Goal: Task Accomplishment & Management: Complete application form

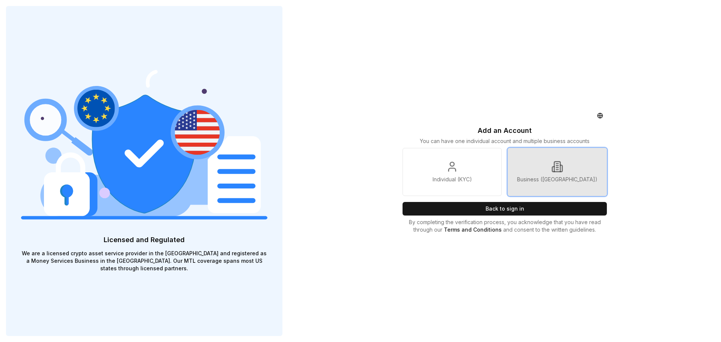
click at [558, 182] on p "Business ([GEOGRAPHIC_DATA])" at bounding box center [557, 180] width 80 height 8
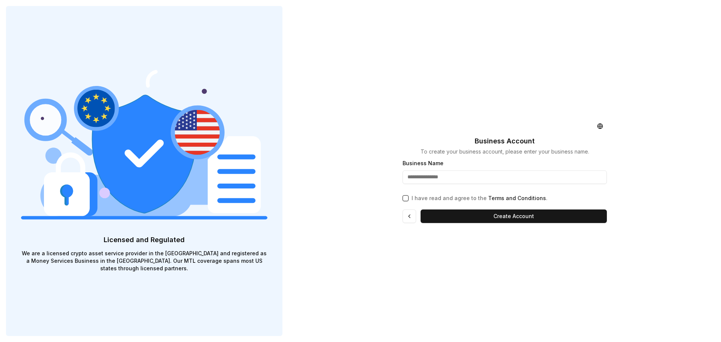
click at [437, 178] on input "Business Name" at bounding box center [505, 177] width 204 height 14
click at [406, 201] on button "I have read and agree to the Terms and Conditions ." at bounding box center [406, 198] width 6 height 6
click at [414, 177] on input "Business Name" at bounding box center [505, 177] width 204 height 14
paste input "**********"
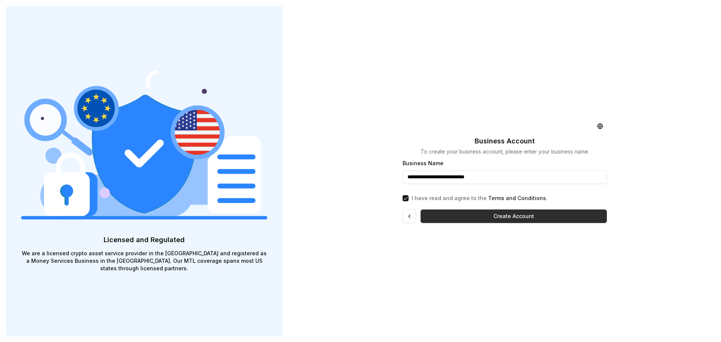
type input "**********"
click at [469, 217] on button "Create Account" at bounding box center [514, 217] width 186 height 14
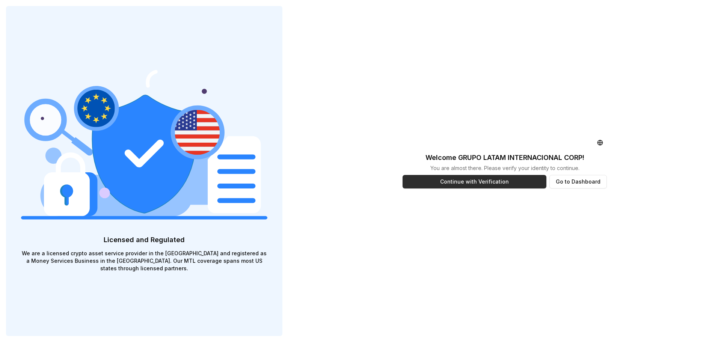
click at [474, 179] on button "Continue with Verification" at bounding box center [475, 182] width 144 height 14
click at [578, 179] on button "Go to Dashboard" at bounding box center [577, 182] width 57 height 14
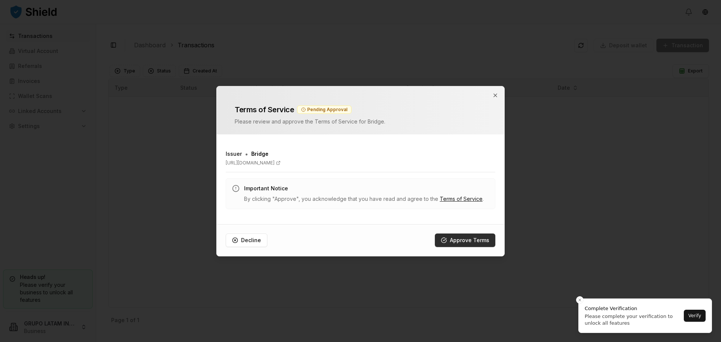
click at [482, 241] on button "Approve Terms" at bounding box center [465, 241] width 60 height 14
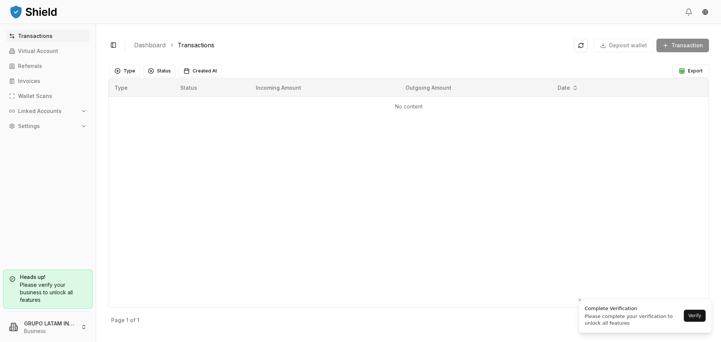
click at [57, 292] on div "Please verify your business to unlock all features" at bounding box center [47, 292] width 77 height 23
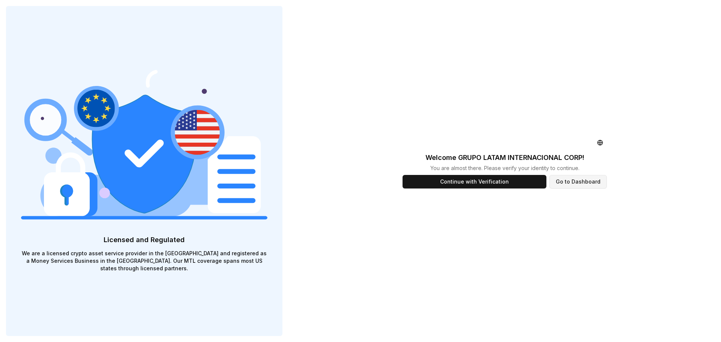
click at [582, 183] on button "Go to Dashboard" at bounding box center [577, 182] width 57 height 14
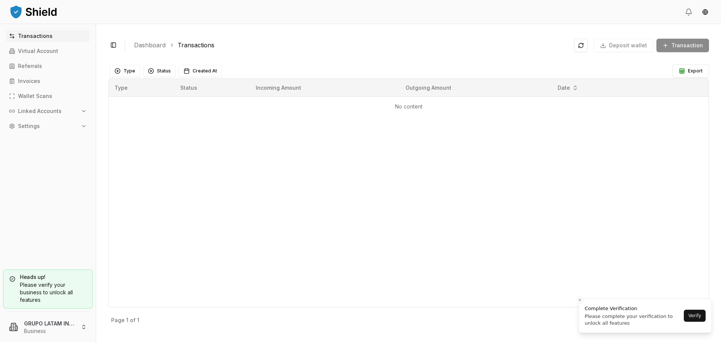
click at [65, 129] on button "Settings" at bounding box center [48, 126] width 84 height 12
click at [35, 168] on link "Team" at bounding box center [48, 166] width 65 height 12
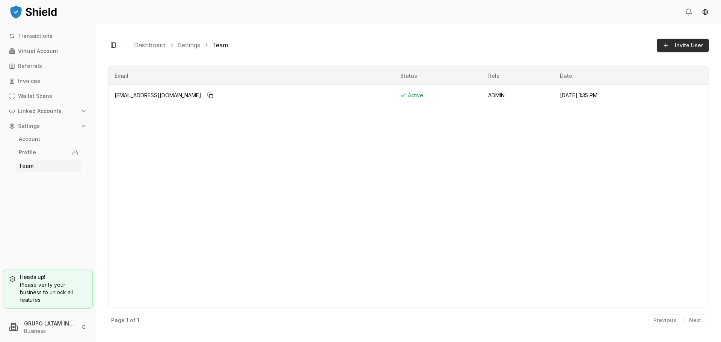
click at [679, 45] on span "Invite User" at bounding box center [689, 46] width 28 height 8
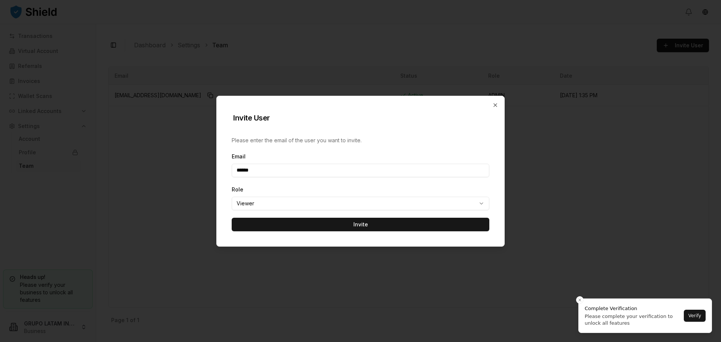
type input "**********"
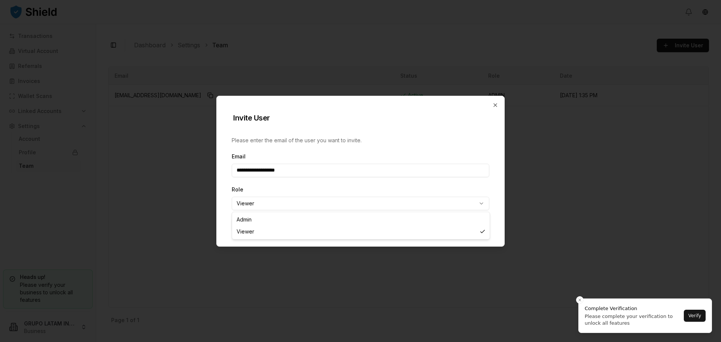
click at [303, 205] on body "**********" at bounding box center [360, 171] width 721 height 342
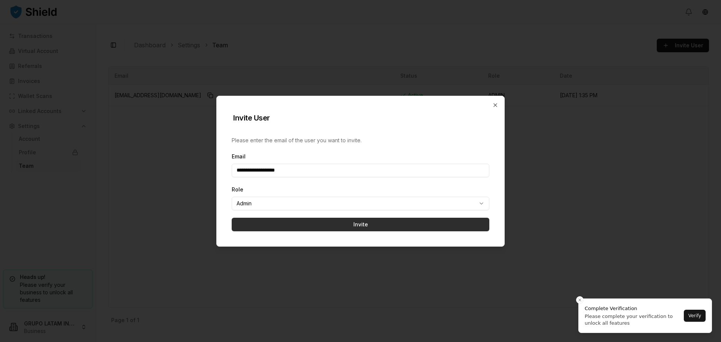
click at [293, 225] on button "Invite" at bounding box center [361, 225] width 258 height 14
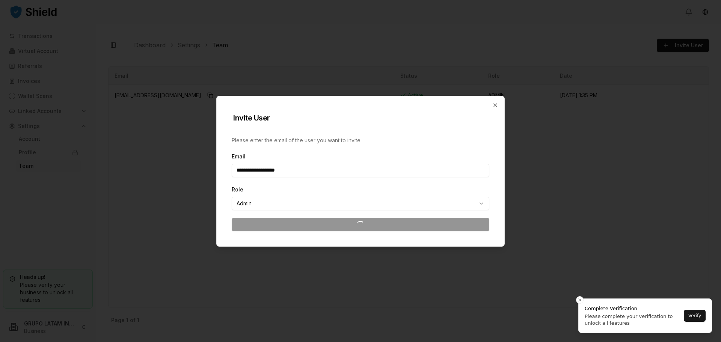
select select "******"
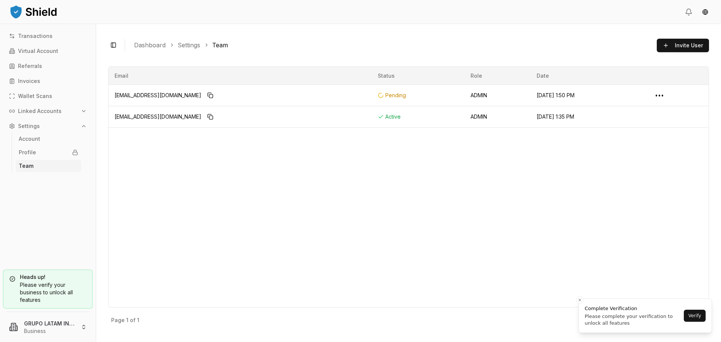
click at [39, 115] on button "Linked Accounts" at bounding box center [48, 111] width 84 height 12
click at [41, 138] on p "Bank Accounts" at bounding box center [38, 137] width 39 height 5
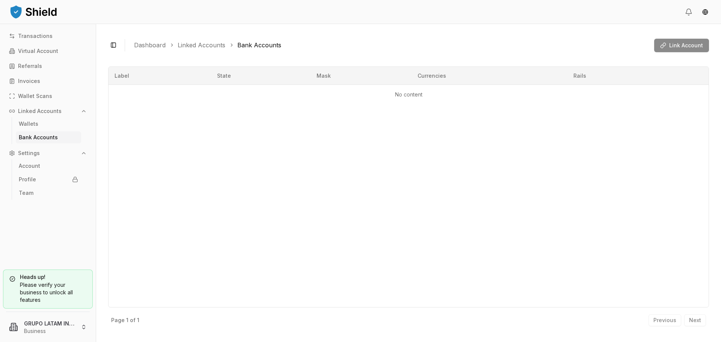
click at [682, 47] on div "Link Account" at bounding box center [681, 46] width 55 height 14
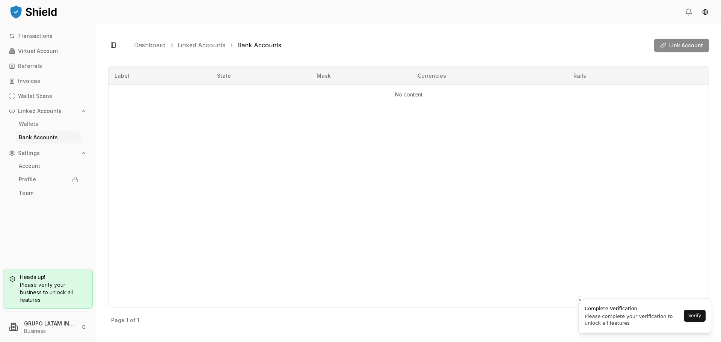
click at [63, 282] on div "Please verify your business to unlock all features" at bounding box center [47, 292] width 77 height 23
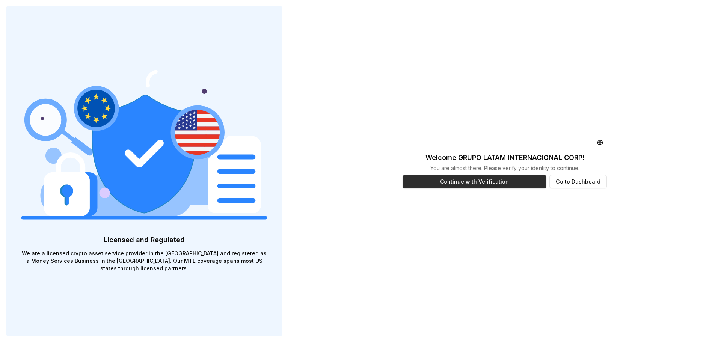
click at [478, 183] on button "Continue with Verification" at bounding box center [475, 182] width 144 height 14
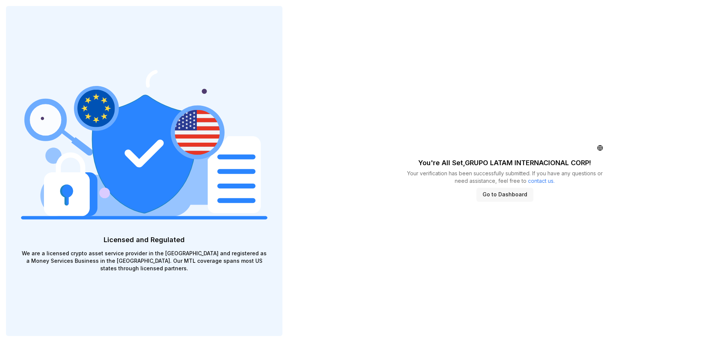
click at [488, 197] on button "Go to Dashboard" at bounding box center [505, 195] width 57 height 14
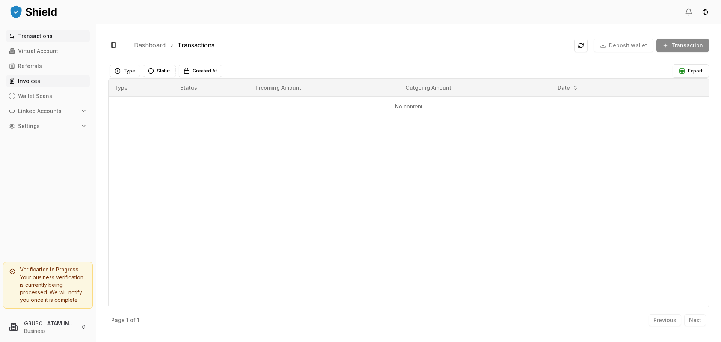
click at [41, 83] on link "Invoices" at bounding box center [48, 81] width 84 height 12
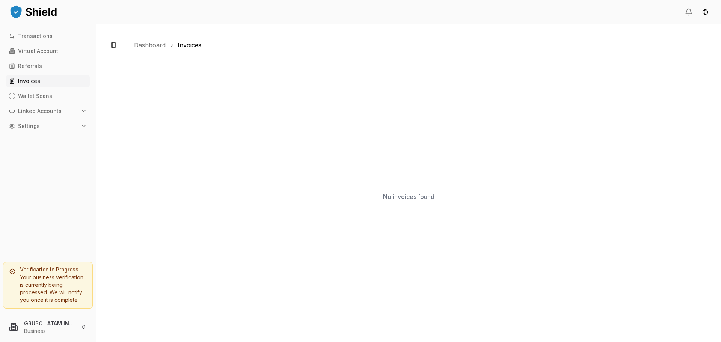
click at [43, 113] on p "Linked Accounts" at bounding box center [40, 111] width 44 height 5
click at [39, 123] on link "Wallets" at bounding box center [48, 124] width 65 height 12
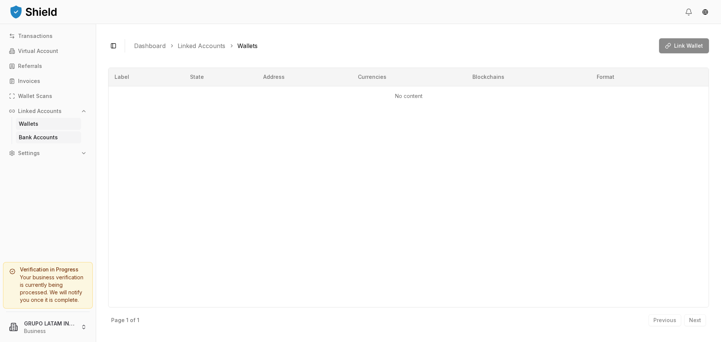
click at [38, 137] on p "Bank Accounts" at bounding box center [38, 137] width 39 height 5
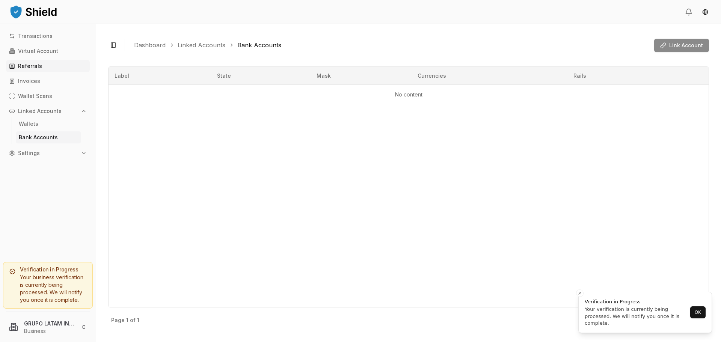
click at [36, 63] on p "Referrals" at bounding box center [30, 65] width 24 height 5
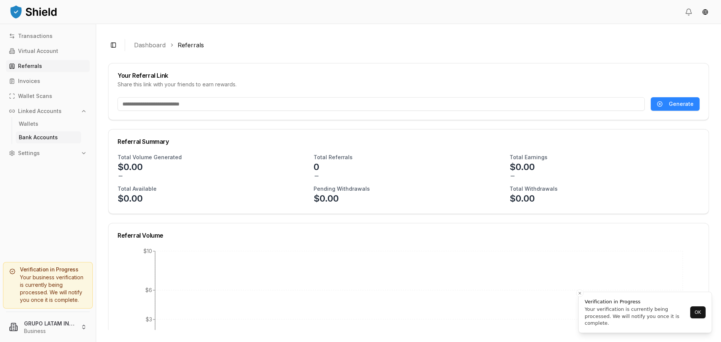
click at [35, 132] on link "Bank Accounts" at bounding box center [48, 137] width 65 height 12
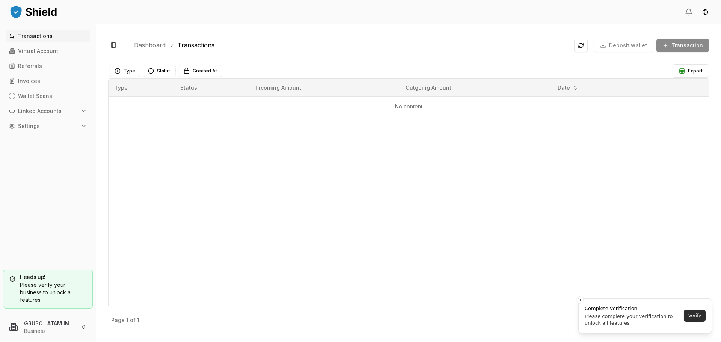
click at [701, 317] on button "Verify" at bounding box center [695, 316] width 22 height 12
